Goal: Task Accomplishment & Management: Use online tool/utility

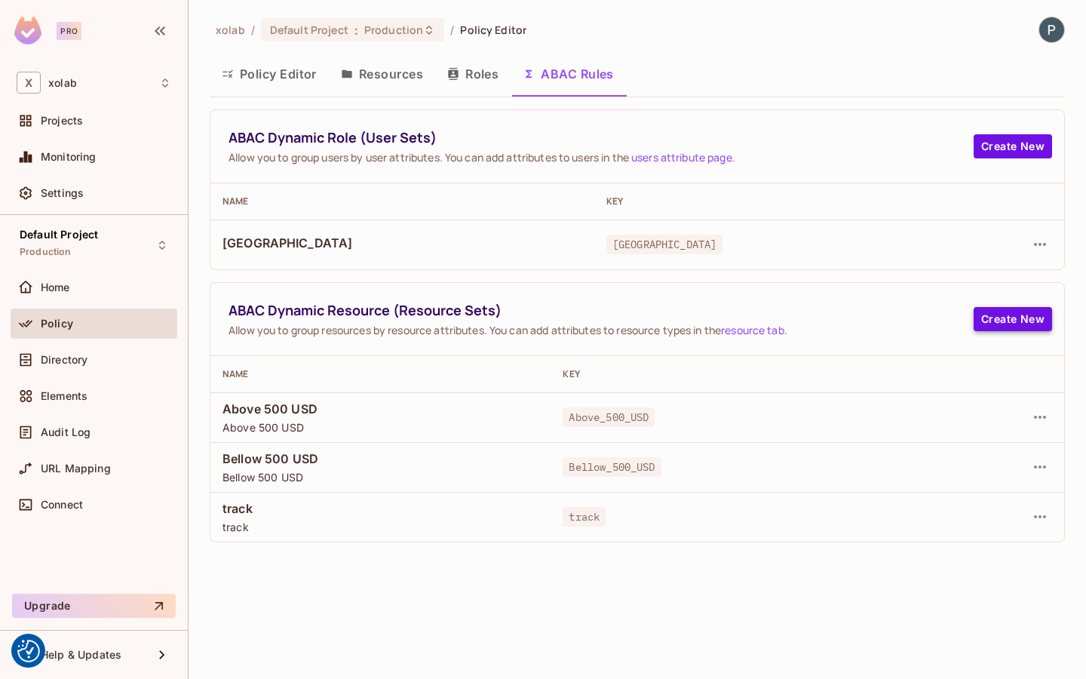
click at [985, 317] on button "Create New" at bounding box center [1012, 319] width 78 height 24
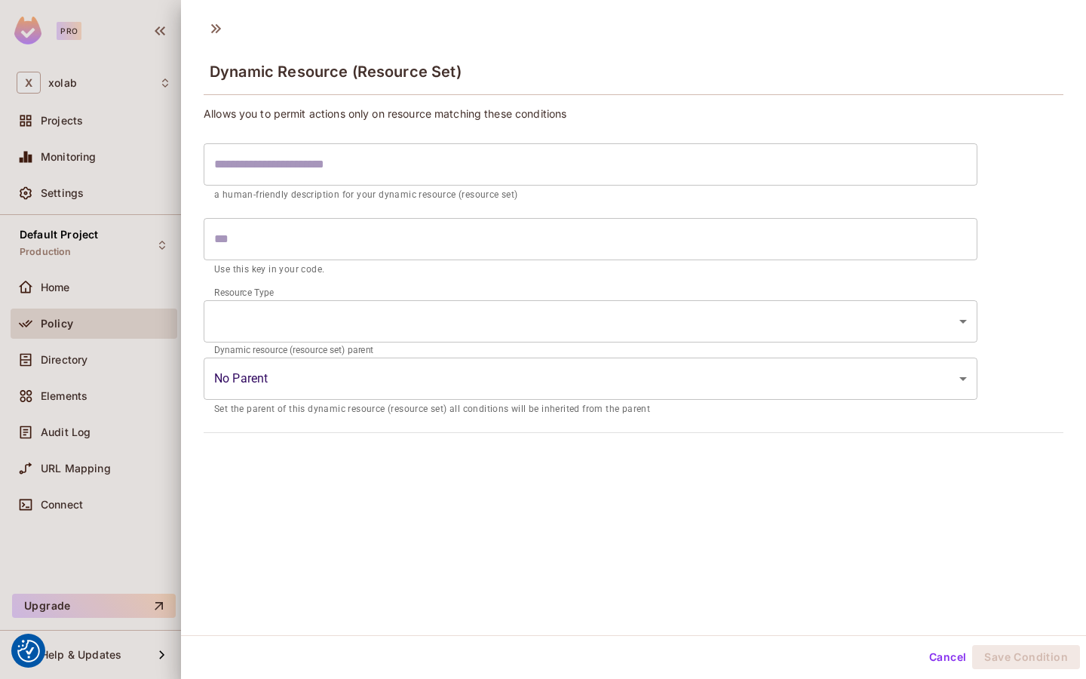
click at [461, 306] on body "We use cookies to enhance your browsing experience, serve personalized ads or c…" at bounding box center [543, 339] width 1086 height 679
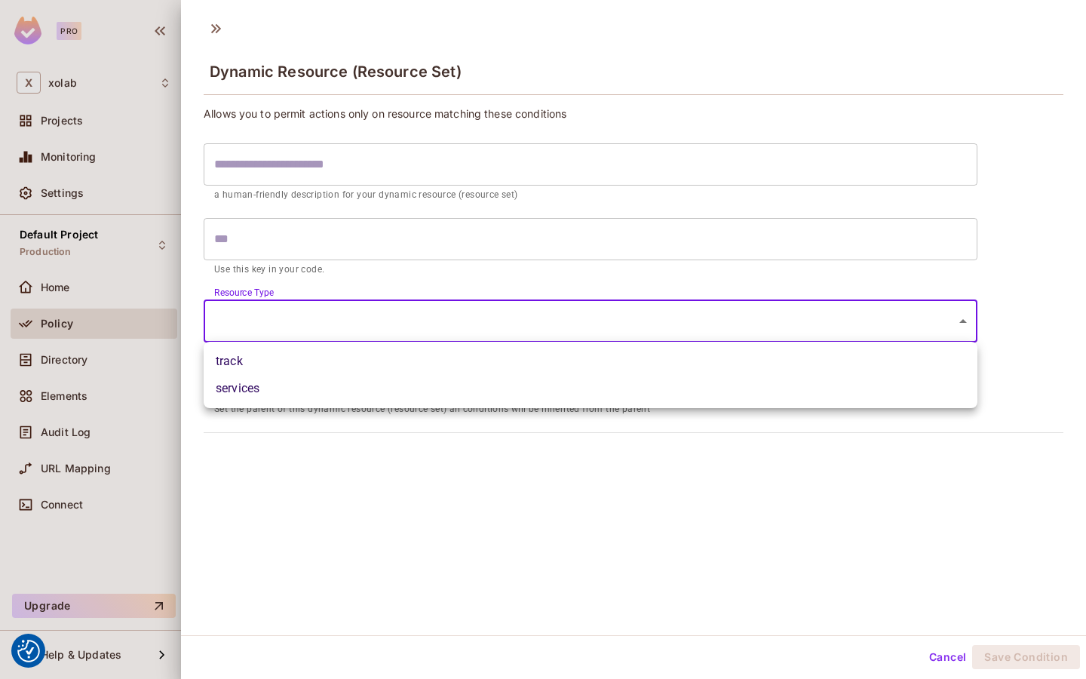
click at [390, 367] on li "track" at bounding box center [591, 361] width 774 height 27
type input "*****"
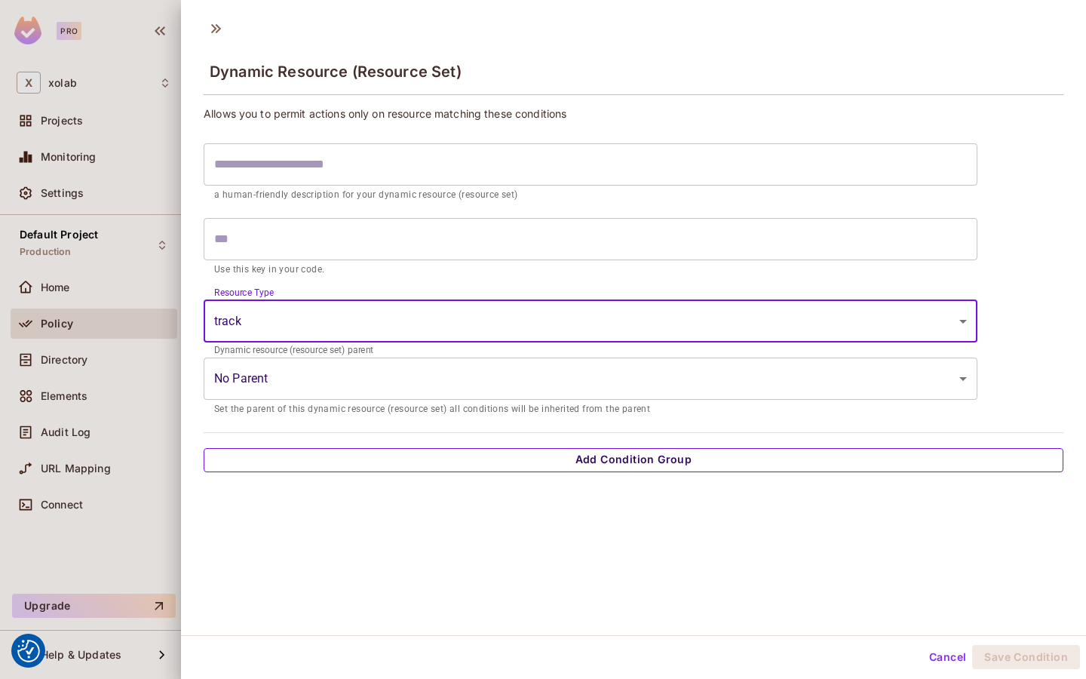
click at [373, 459] on button "Add Condition Group" at bounding box center [634, 460] width 860 height 24
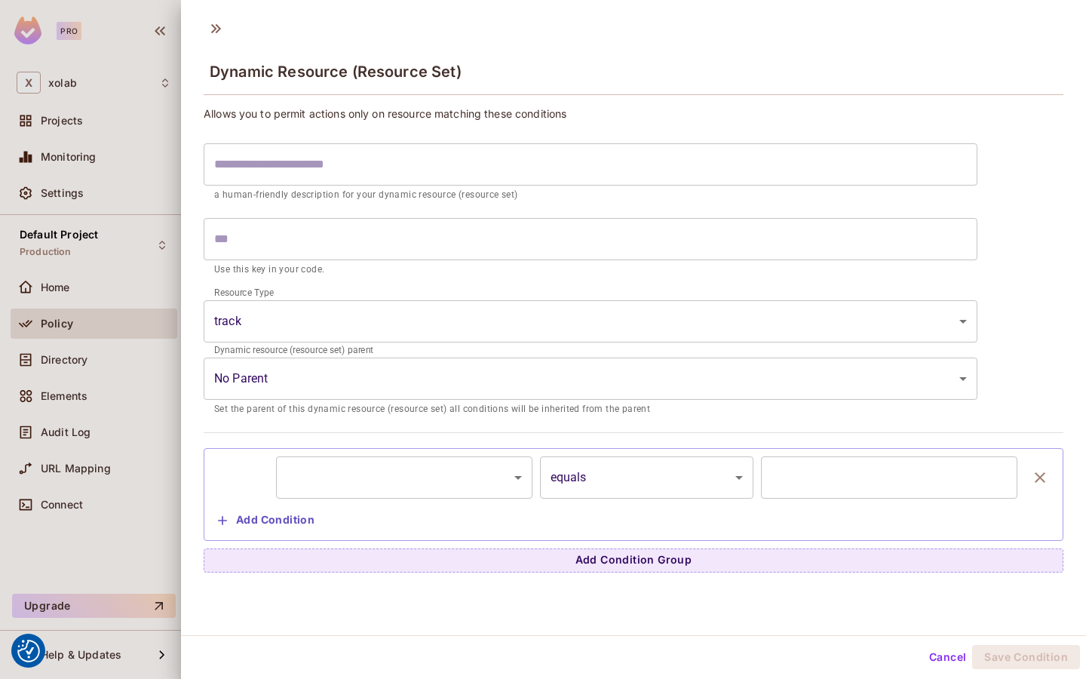
click at [351, 486] on body "We use cookies to enhance your browsing experience, serve personalized ads or c…" at bounding box center [543, 339] width 1086 height 679
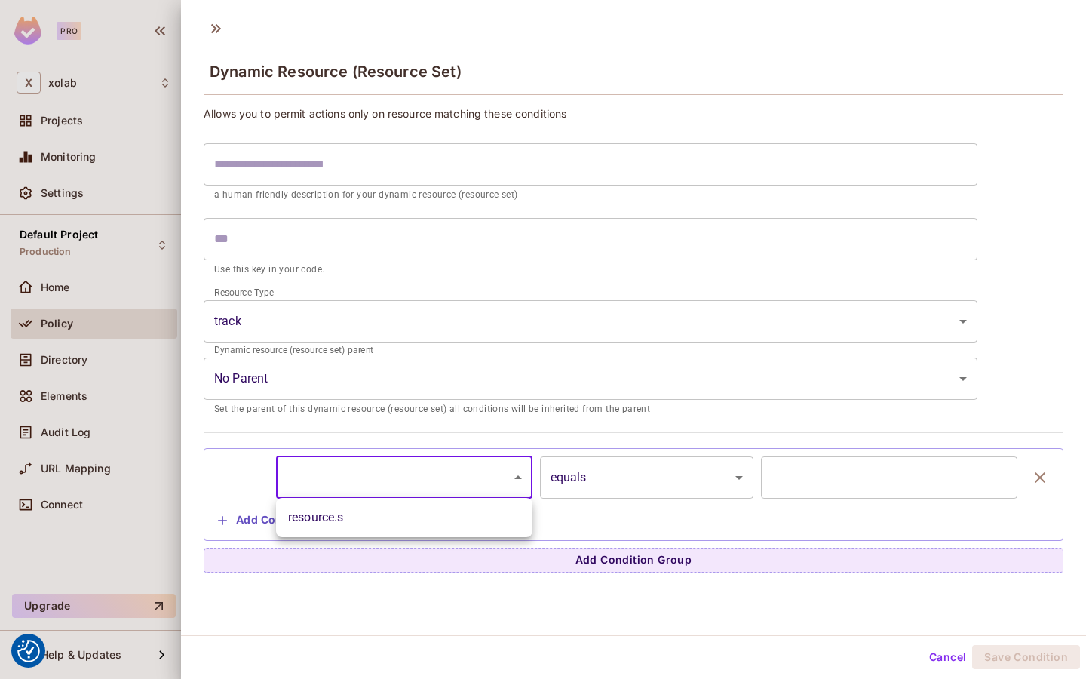
click at [19, 270] on div at bounding box center [543, 339] width 1086 height 679
click at [370, 475] on body "We use cookies to enhance your browsing experience, serve personalized ads or c…" at bounding box center [543, 339] width 1086 height 679
click at [369, 369] on div at bounding box center [543, 339] width 1086 height 679
click at [353, 377] on body "We use cookies to enhance your browsing experience, serve personalized ads or c…" at bounding box center [543, 339] width 1086 height 679
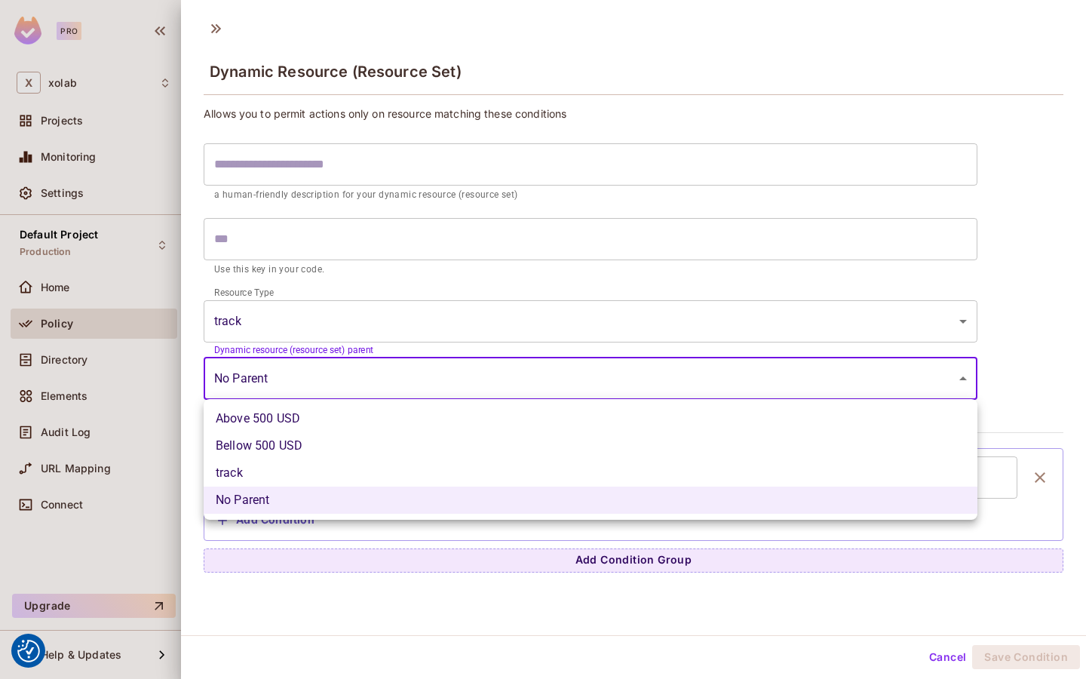
click at [334, 308] on div at bounding box center [543, 339] width 1086 height 679
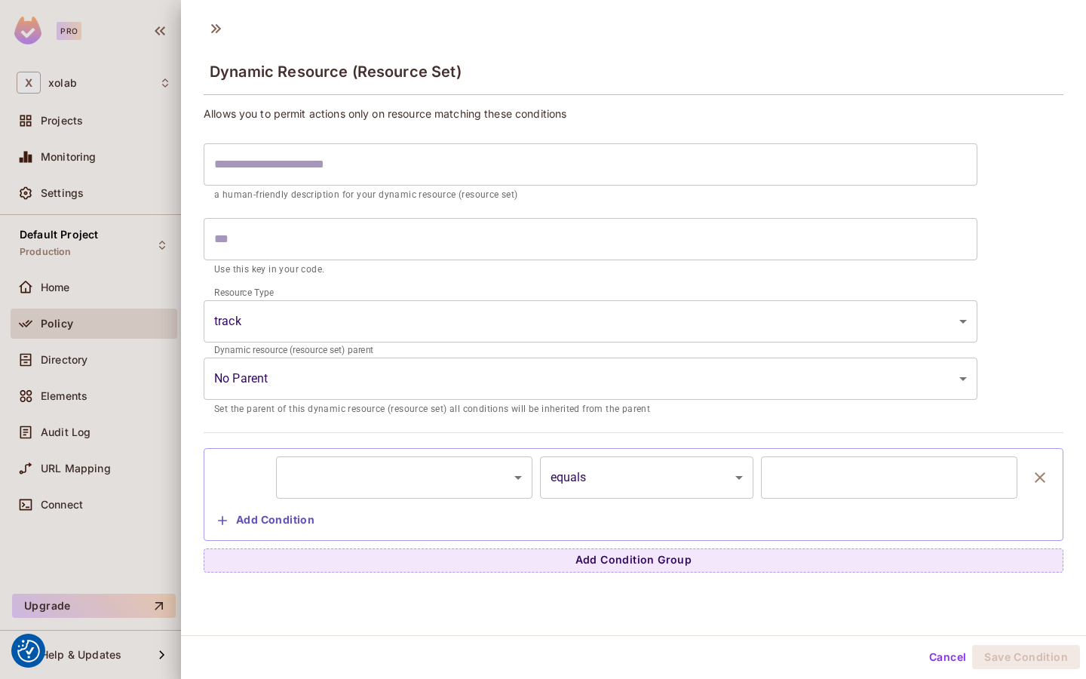
click at [334, 308] on div "Above 500 USD Bellow 500 USD track No Parent" at bounding box center [543, 339] width 1086 height 679
click at [80, 340] on div at bounding box center [543, 339] width 1086 height 679
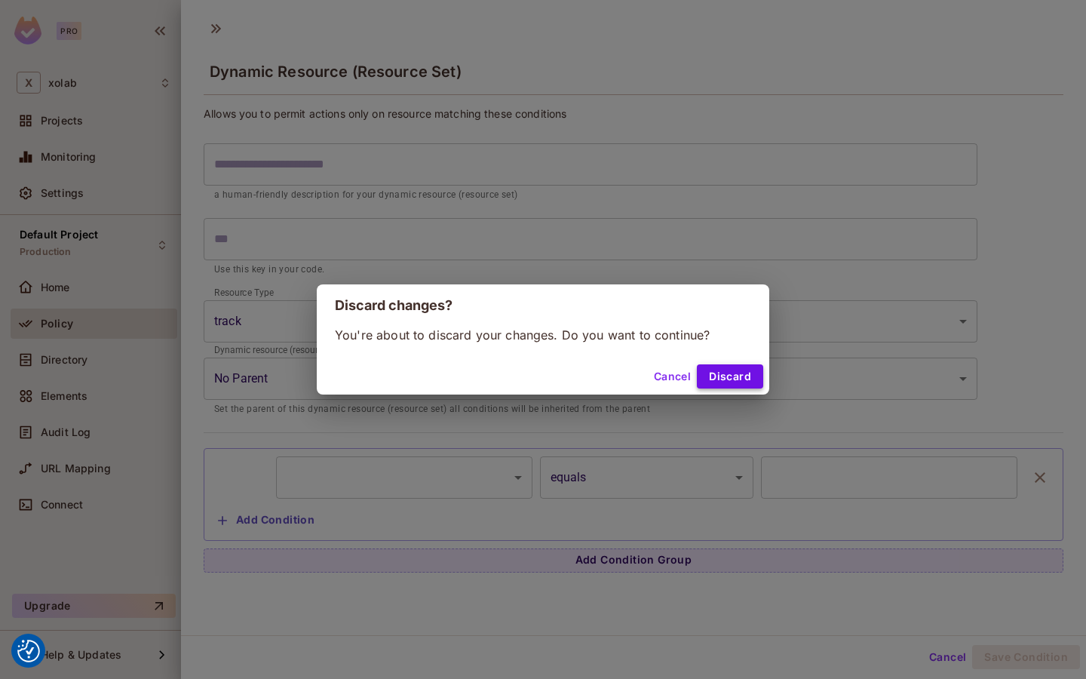
click at [728, 381] on button "Discard" at bounding box center [730, 376] width 66 height 24
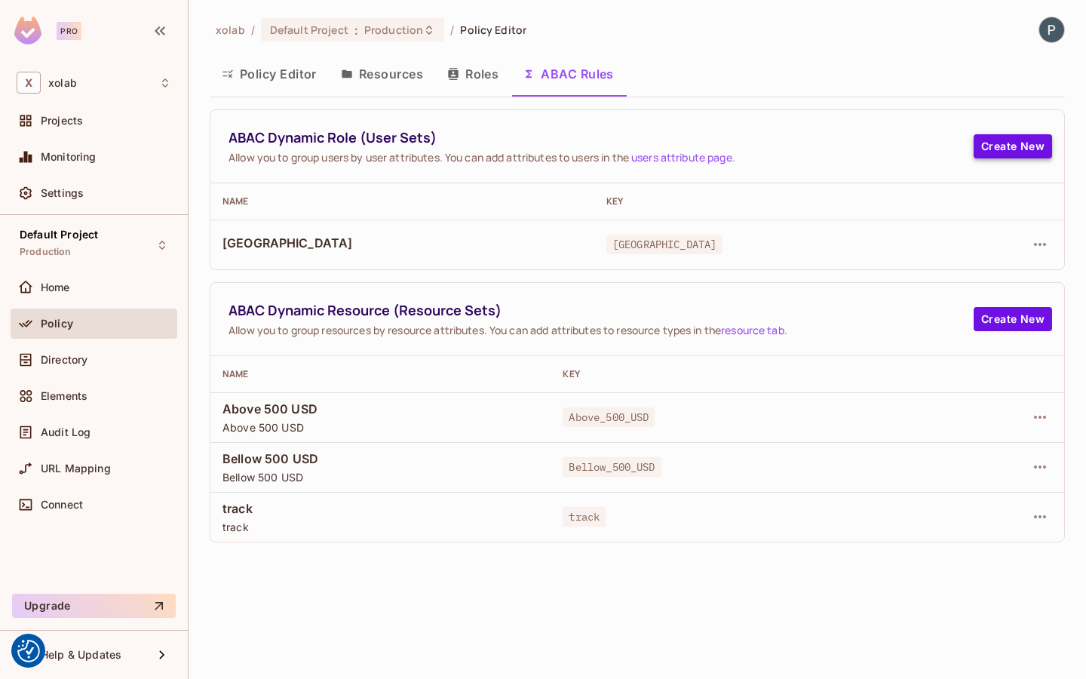
click at [998, 147] on button "Create New" at bounding box center [1012, 146] width 78 height 24
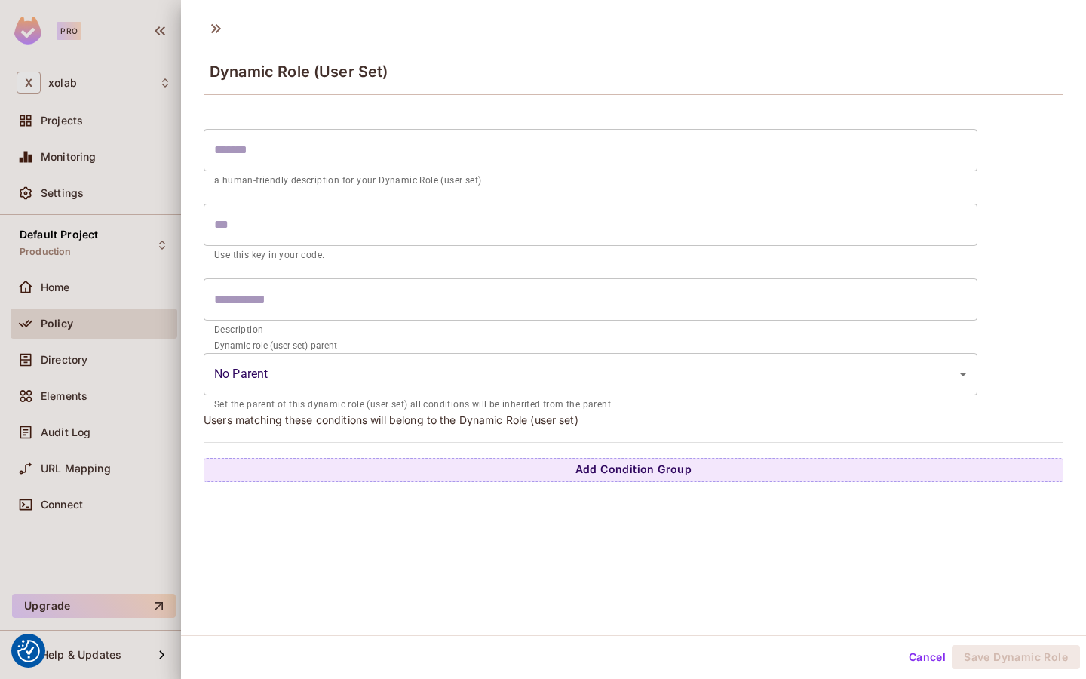
click at [440, 296] on input "text" at bounding box center [591, 299] width 774 height 42
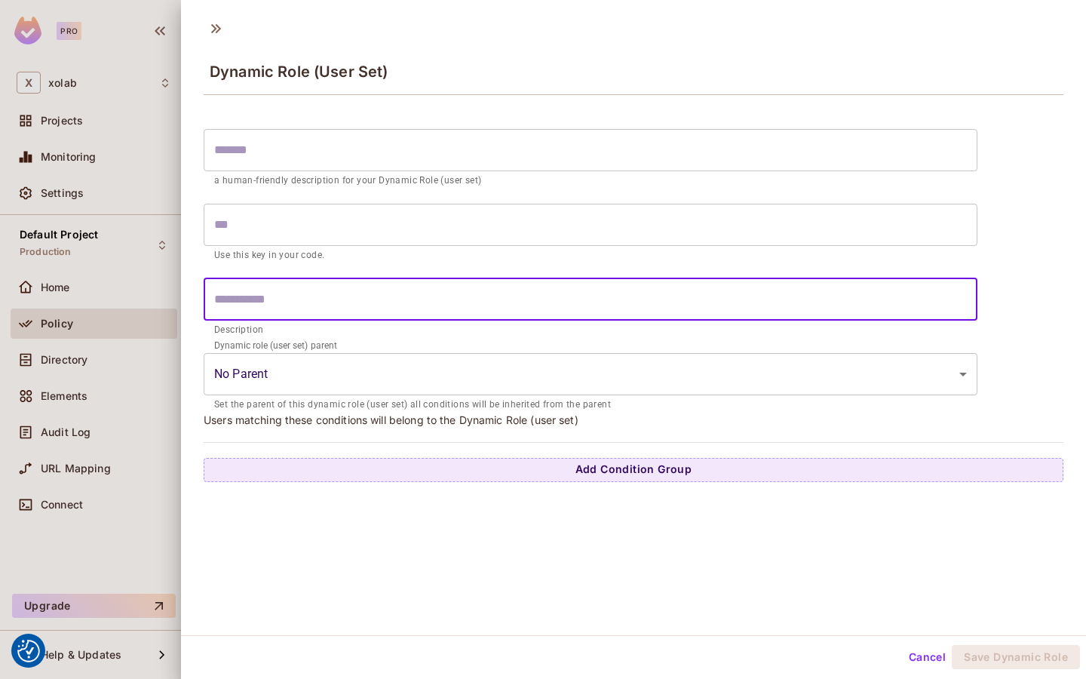
click at [411, 368] on body "We use cookies to enhance your browsing experience, serve personalized ads or c…" at bounding box center [543, 339] width 1086 height 679
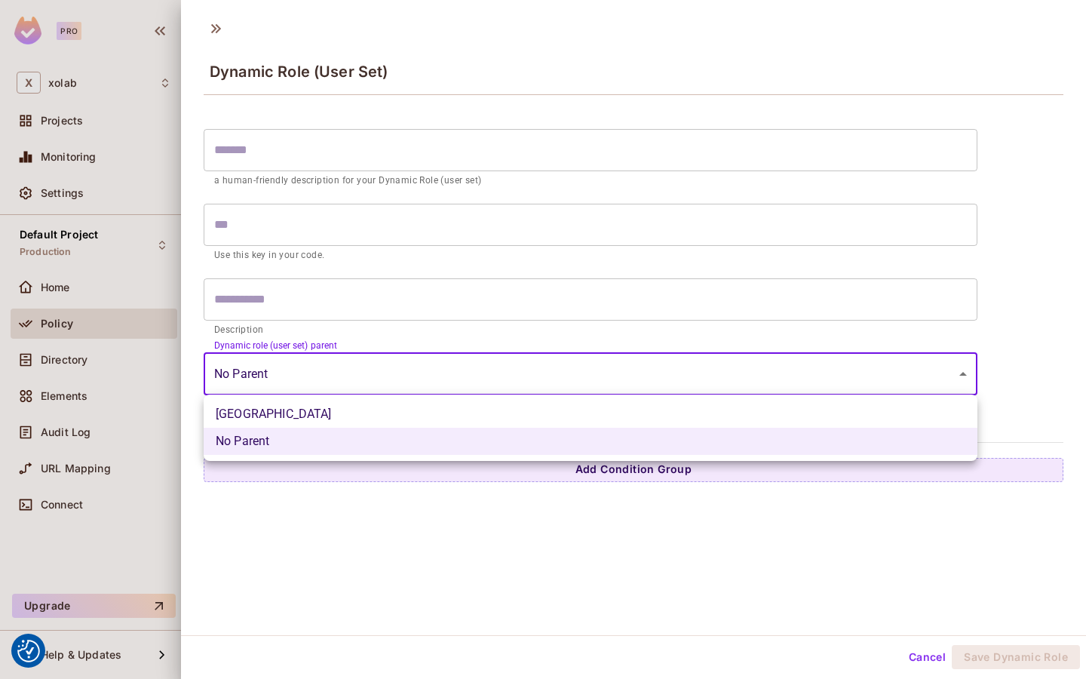
click at [391, 412] on li "[GEOGRAPHIC_DATA]" at bounding box center [591, 413] width 774 height 27
type input "**********"
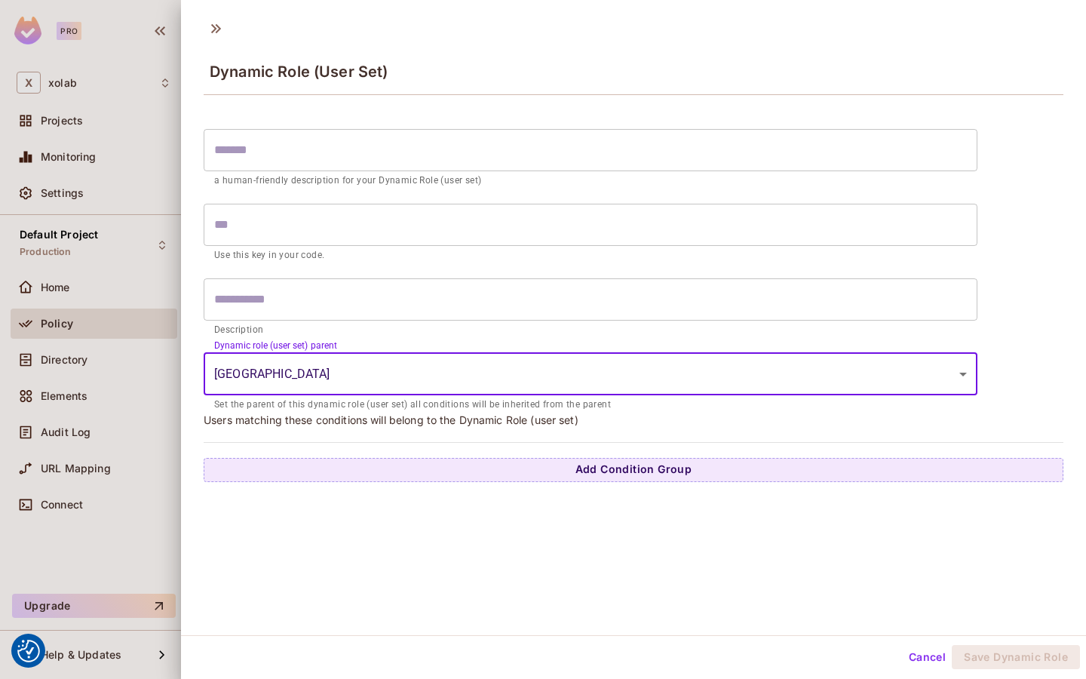
click at [413, 286] on input "text" at bounding box center [591, 299] width 774 height 42
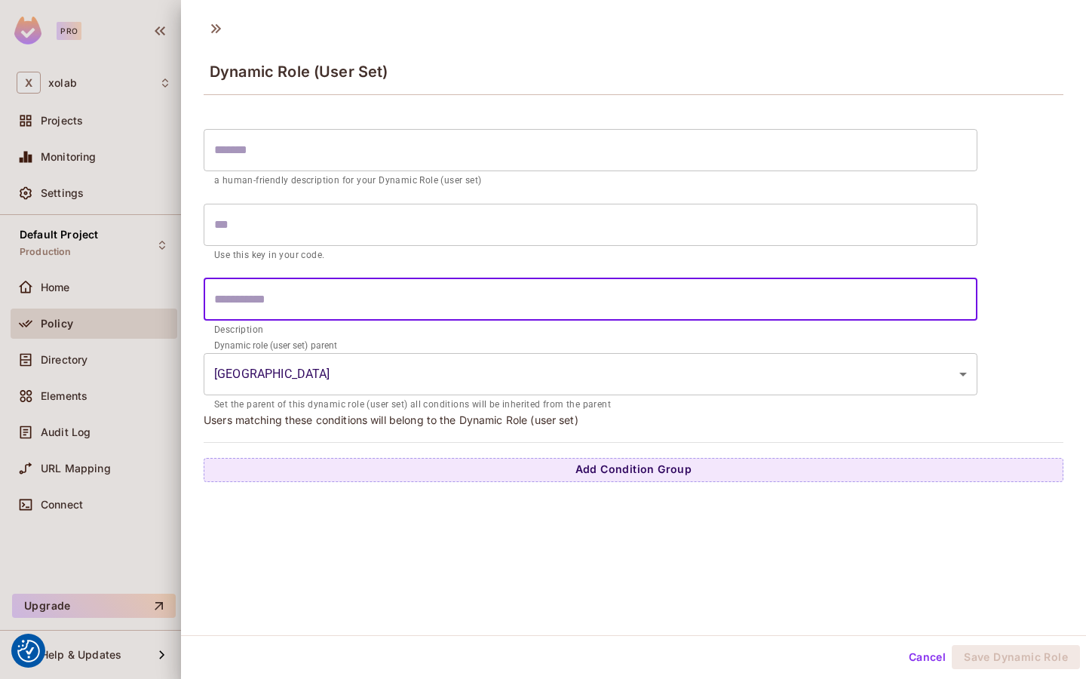
click at [385, 481] on div "**********" at bounding box center [633, 323] width 905 height 624
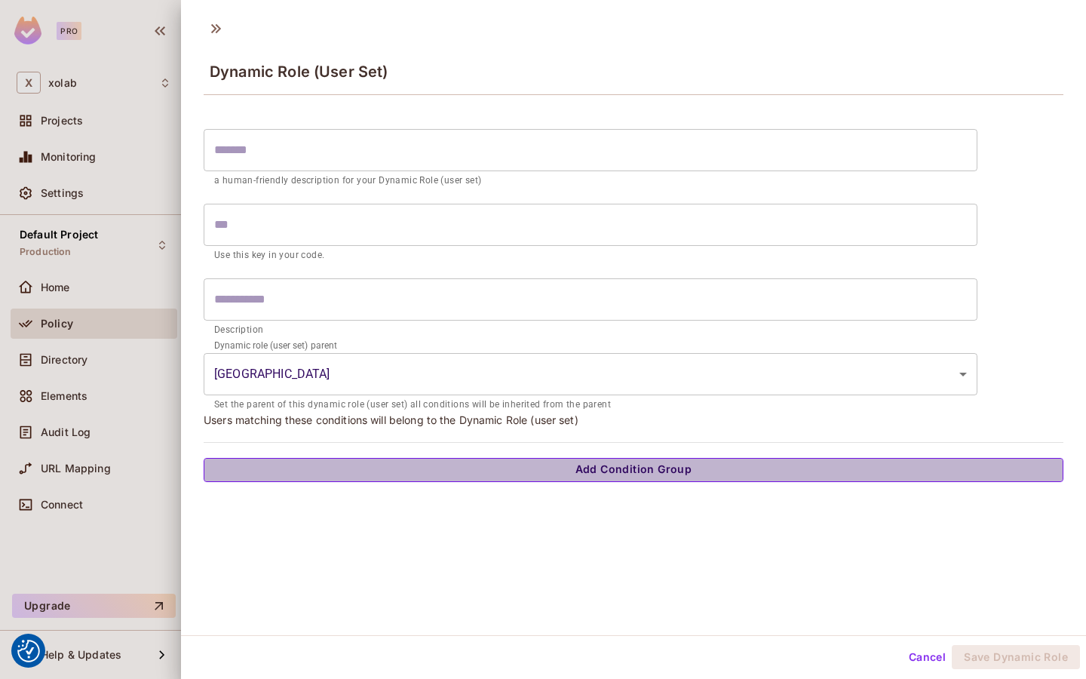
click at [379, 473] on button "Add Condition Group" at bounding box center [634, 470] width 860 height 24
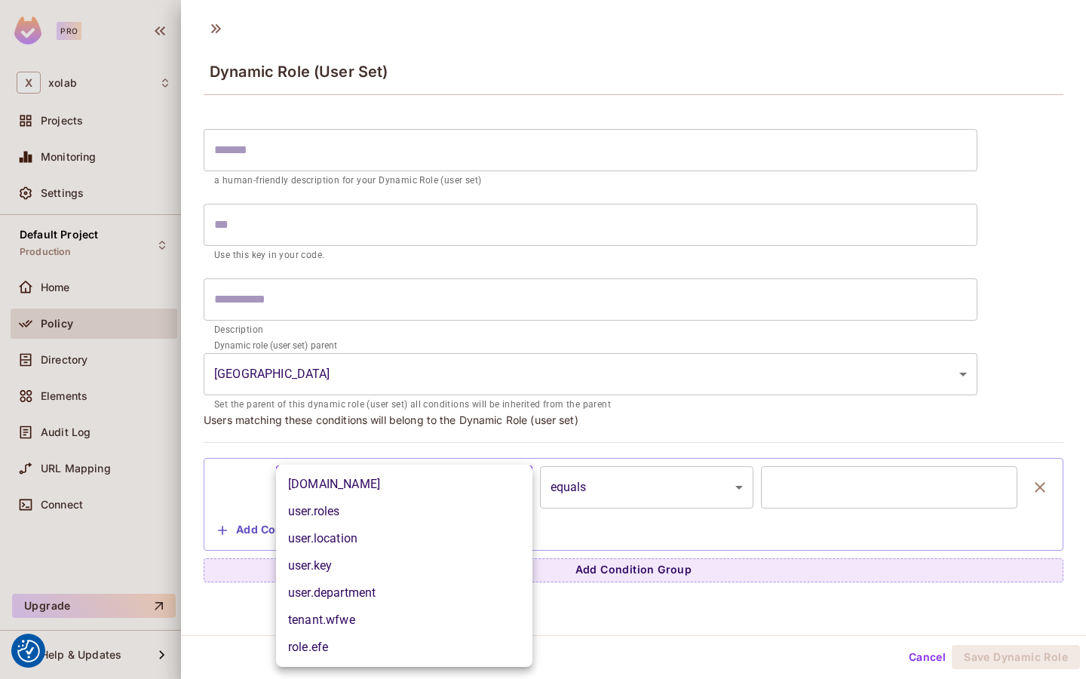
click at [372, 491] on body "We use cookies to enhance your browsing experience, serve personalized ads or c…" at bounding box center [543, 339] width 1086 height 679
click at [733, 428] on div at bounding box center [543, 339] width 1086 height 679
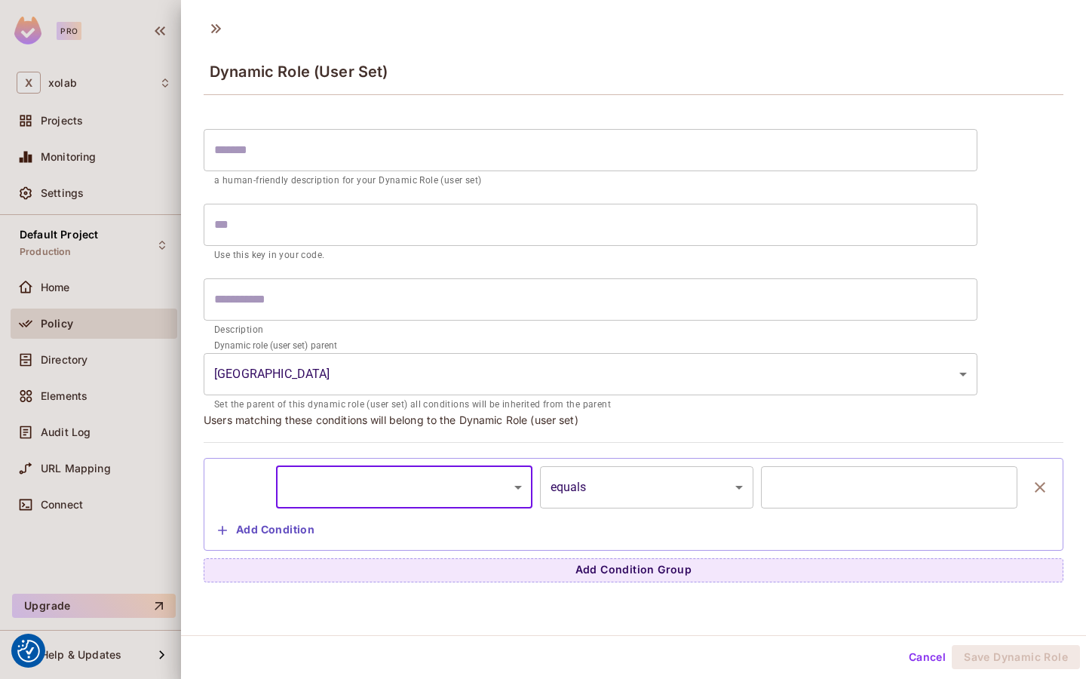
click at [492, 486] on body "We use cookies to enhance your browsing experience, serve personalized ads or c…" at bounding box center [543, 339] width 1086 height 679
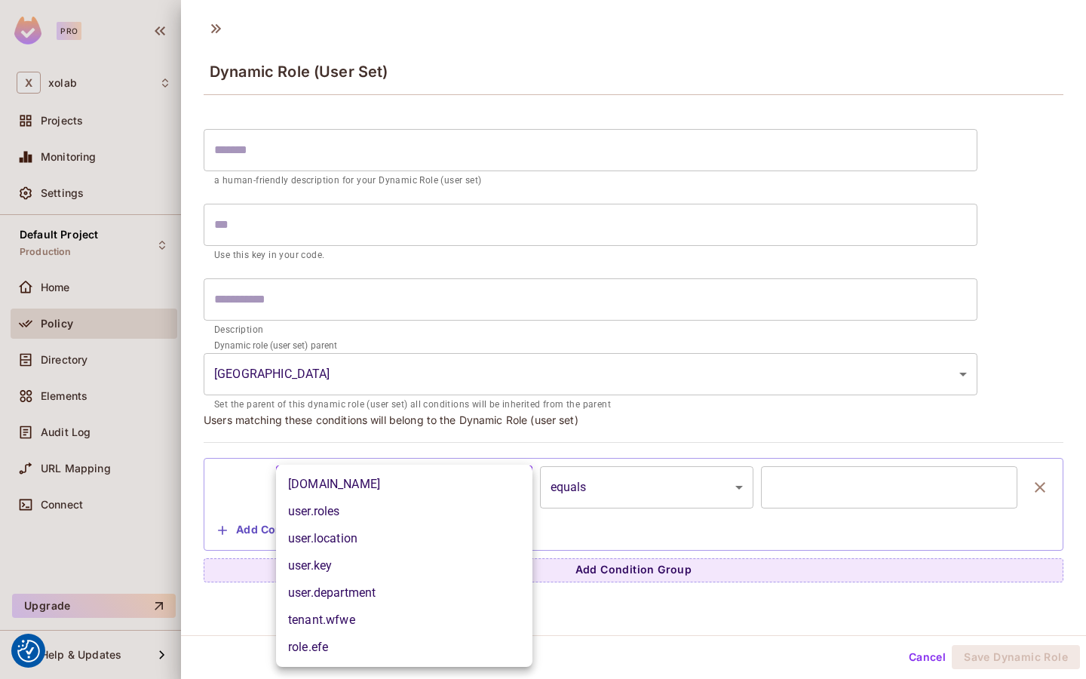
click at [473, 516] on li "user.roles" at bounding box center [404, 511] width 256 height 27
type input "**********"
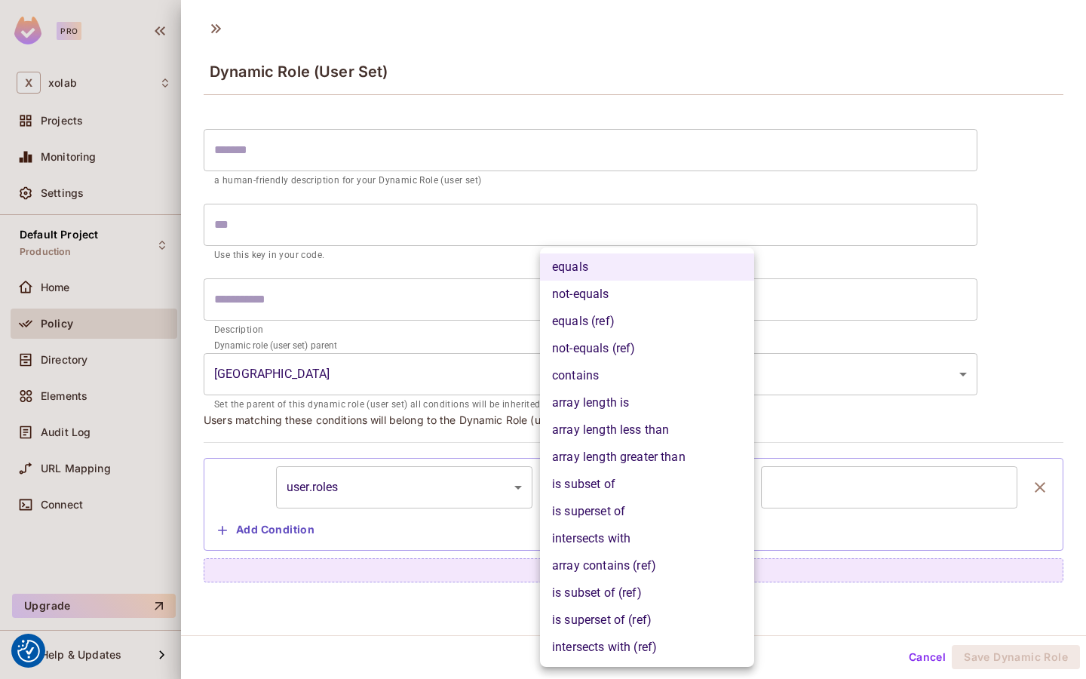
click at [613, 497] on body "We use cookies to enhance your browsing experience, serve personalized ads or c…" at bounding box center [543, 339] width 1086 height 679
click at [642, 568] on li "array contains (ref)" at bounding box center [647, 565] width 214 height 27
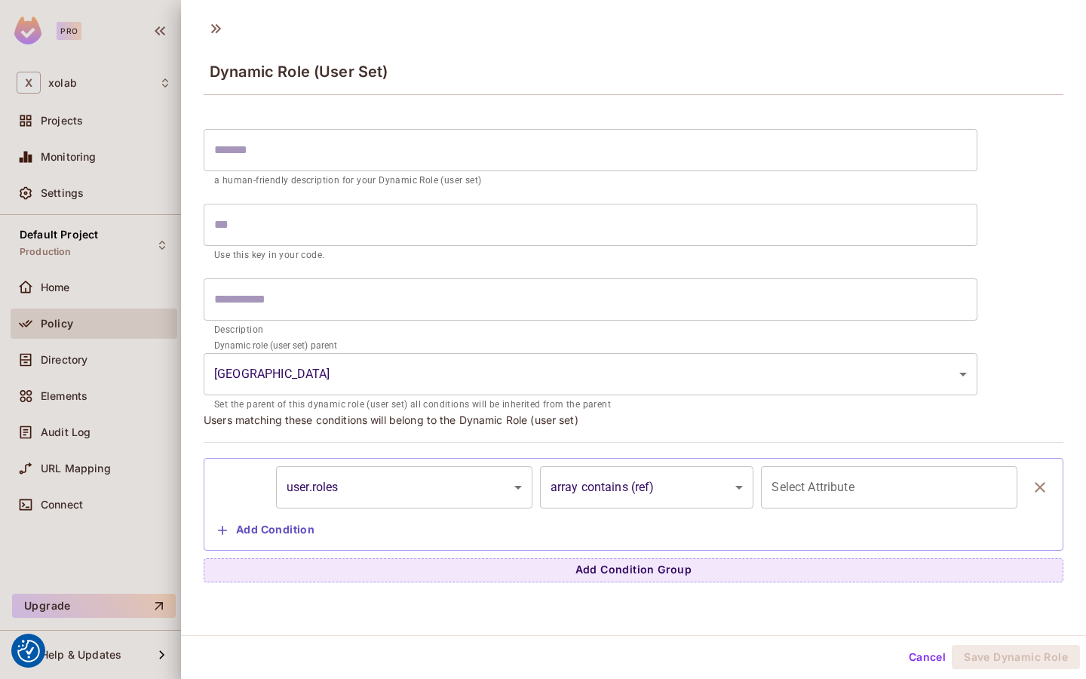
click at [684, 489] on body "We use cookies to enhance your browsing experience, serve personalized ads or c…" at bounding box center [543, 339] width 1086 height 679
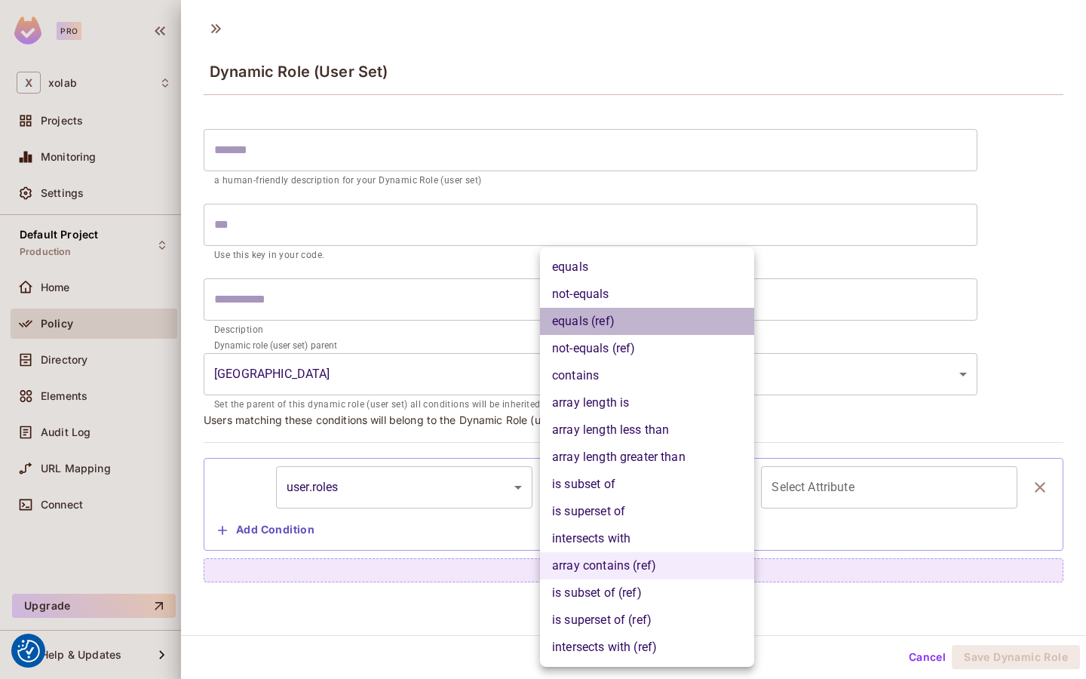
click at [669, 332] on li "equals (ref)" at bounding box center [647, 321] width 214 height 27
type input "**********"
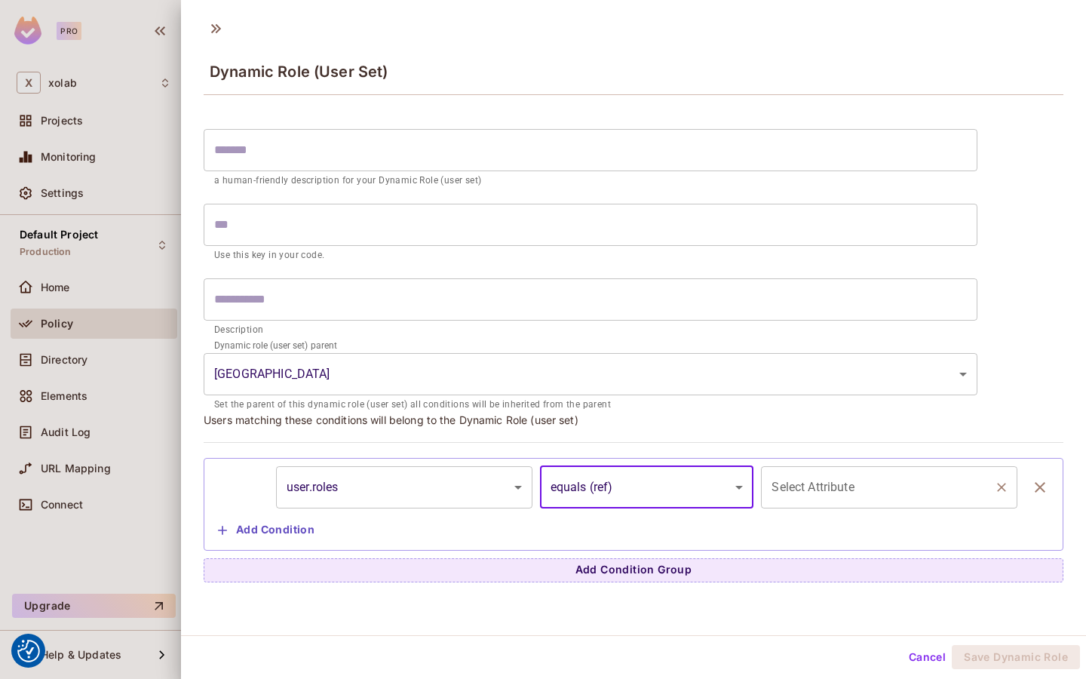
click at [860, 479] on input "Select Attribute" at bounding box center [878, 487] width 220 height 29
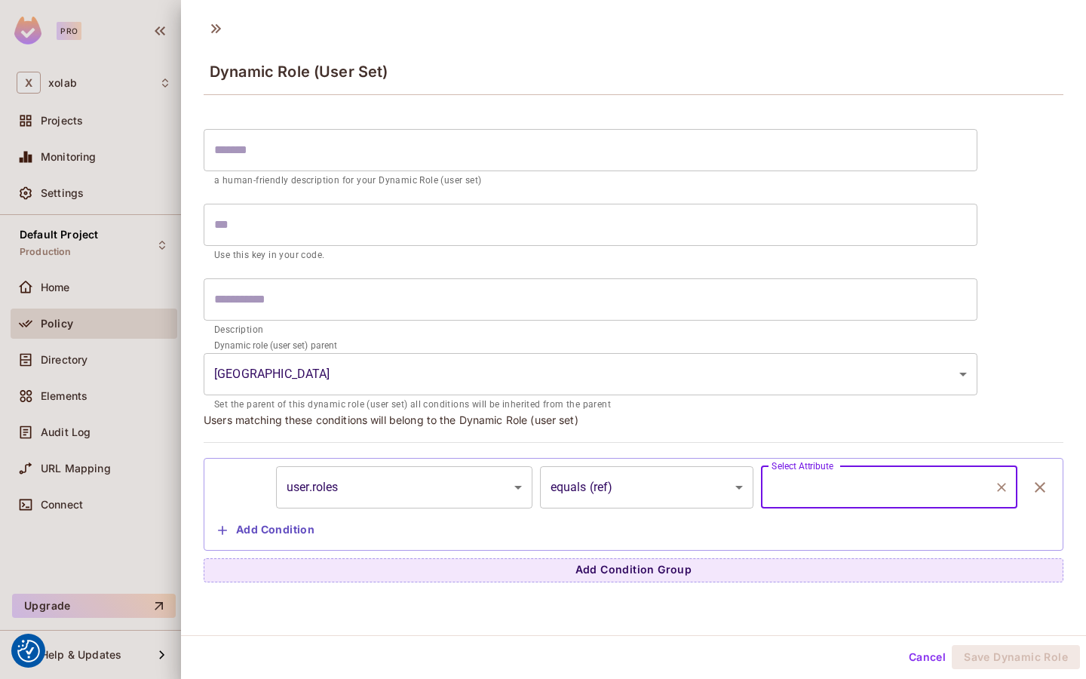
click at [849, 498] on input "Select Attribute" at bounding box center [878, 487] width 220 height 29
